Goal: Find specific page/section: Find specific page/section

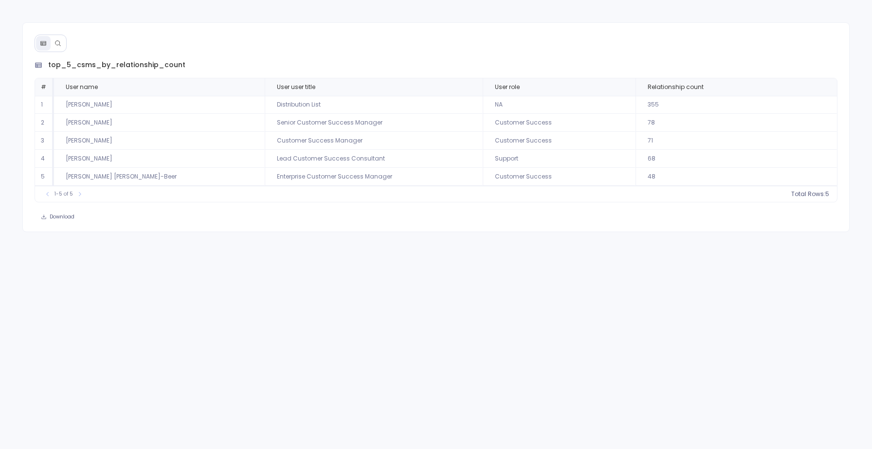
click at [52, 40] on button at bounding box center [58, 43] width 15 height 15
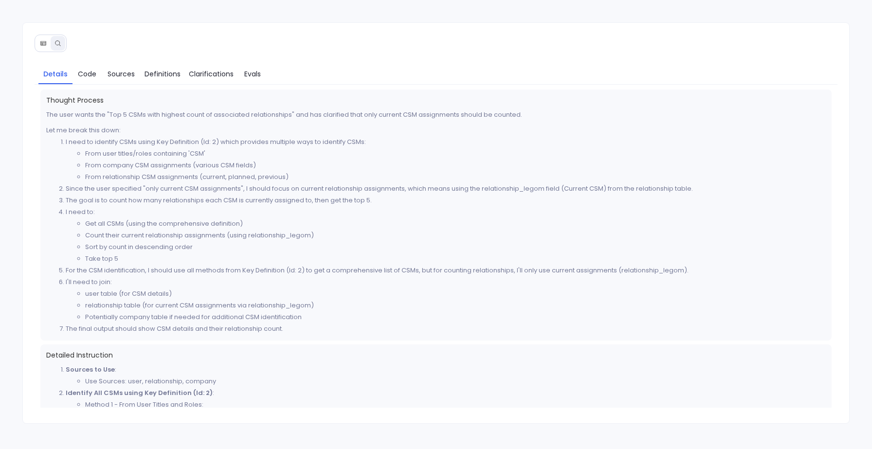
click at [45, 43] on icon at bounding box center [43, 43] width 7 height 7
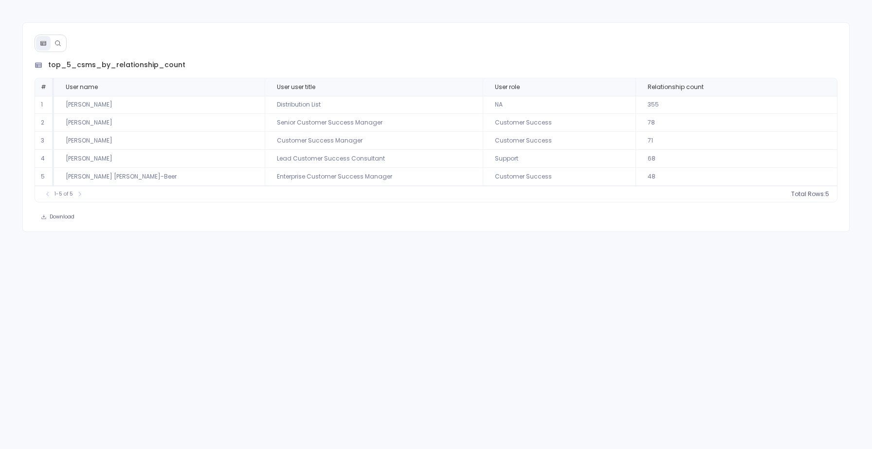
click at [60, 40] on icon at bounding box center [58, 43] width 7 height 7
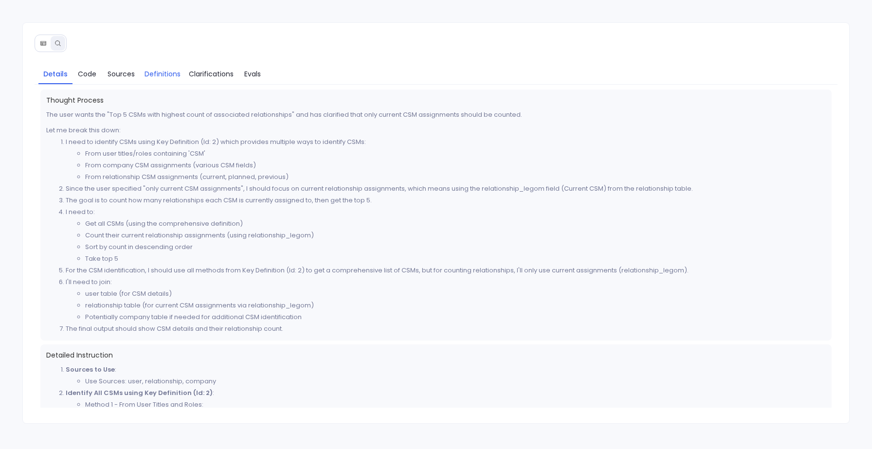
click at [155, 73] on span "Definitions" at bounding box center [163, 74] width 36 height 11
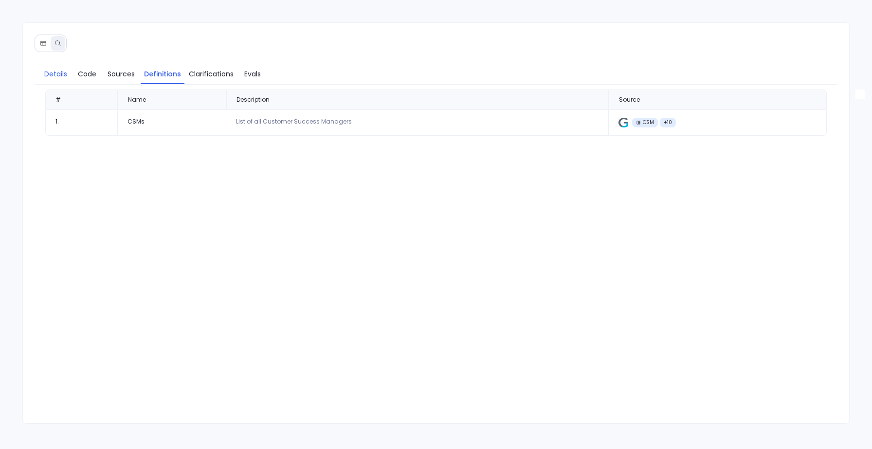
click at [51, 73] on span "Details" at bounding box center [55, 74] width 23 height 11
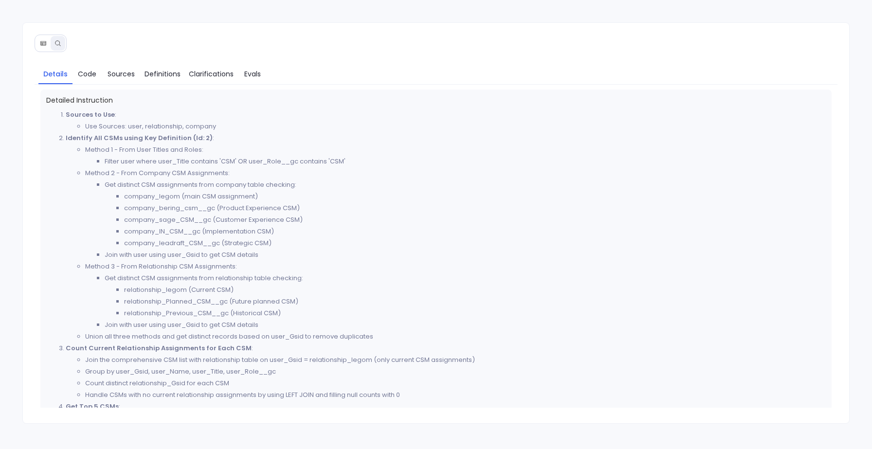
scroll to position [258, 0]
